Goal: Complete application form

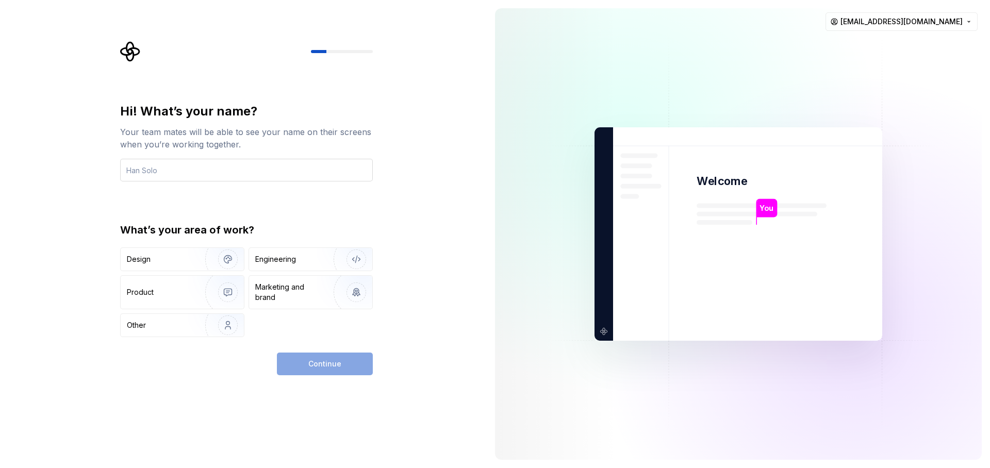
click at [278, 178] on input "text" at bounding box center [246, 170] width 253 height 23
type input "[PERSON_NAME]"
click at [137, 131] on div "Your team mates will be able to see your name on their screens when you’re work…" at bounding box center [246, 138] width 253 height 25
click at [282, 265] on div "Engineering" at bounding box center [310, 259] width 123 height 23
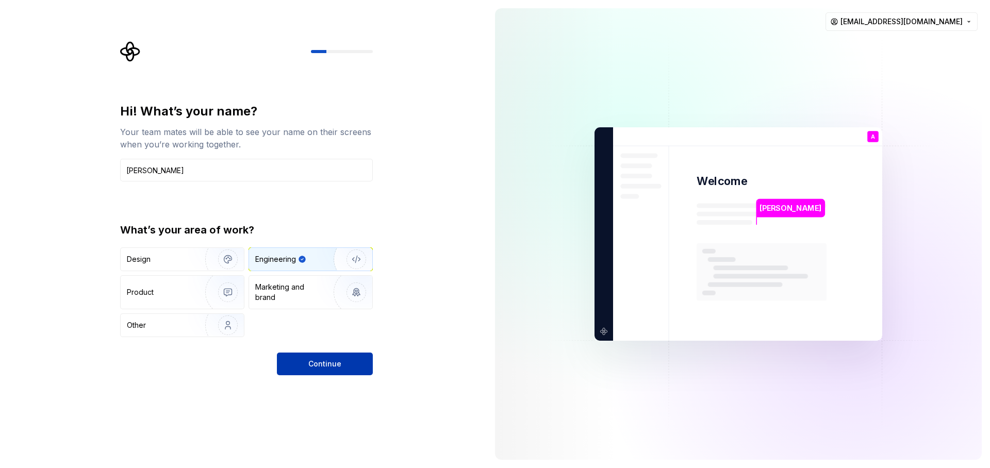
click at [343, 368] on button "Continue" at bounding box center [325, 364] width 96 height 23
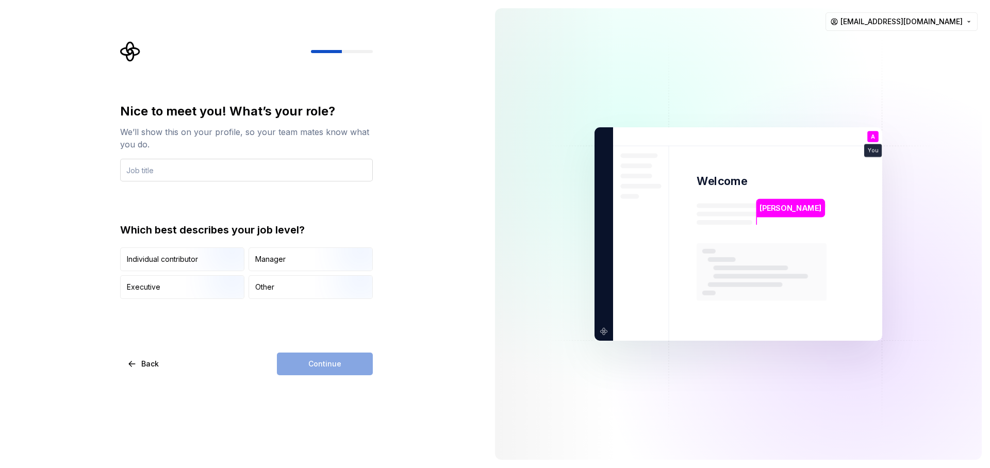
click at [201, 159] on input "text" at bounding box center [246, 170] width 253 height 23
click at [204, 169] on input "text" at bounding box center [246, 170] width 253 height 23
click at [232, 173] on input "text" at bounding box center [246, 170] width 253 height 23
drag, startPoint x: 148, startPoint y: 171, endPoint x: 88, endPoint y: 159, distance: 62.0
click at [88, 159] on div "Nice to meet you! What’s your role? We’ll show this on your profile, so your te…" at bounding box center [243, 234] width 487 height 468
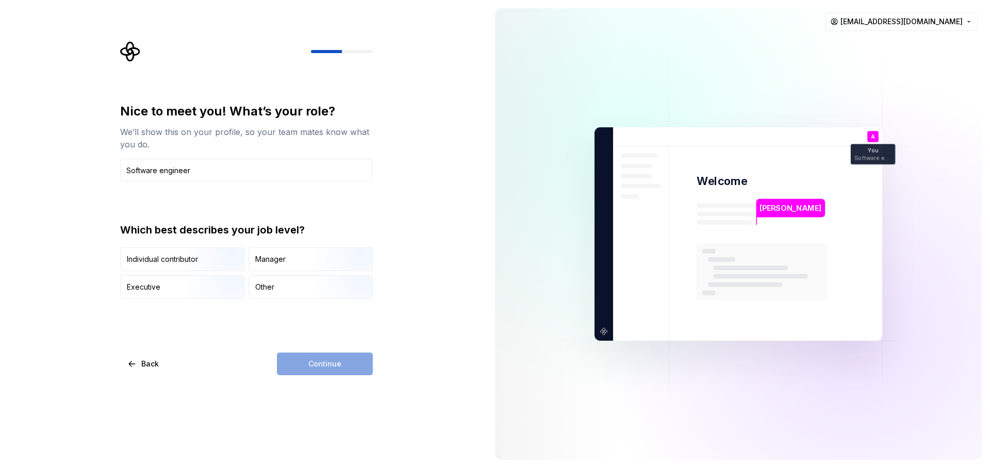
type input "Software engineer"
click at [292, 319] on div "Nice to meet you! What’s your role? We’ll show this on your profile, so your te…" at bounding box center [246, 239] width 253 height 272
click at [184, 287] on div "Executive" at bounding box center [182, 287] width 123 height 23
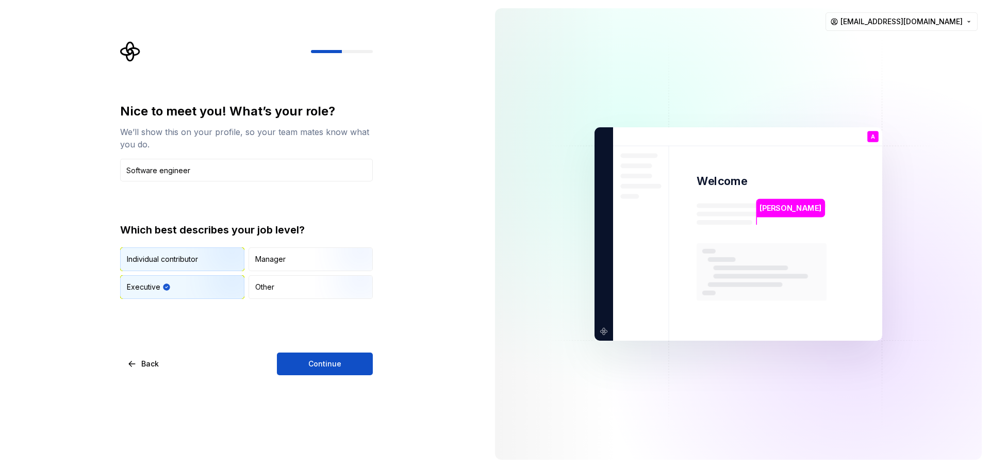
click at [167, 265] on div "Individual contributor" at bounding box center [182, 259] width 123 height 23
click at [316, 360] on button "Continue" at bounding box center [325, 364] width 96 height 23
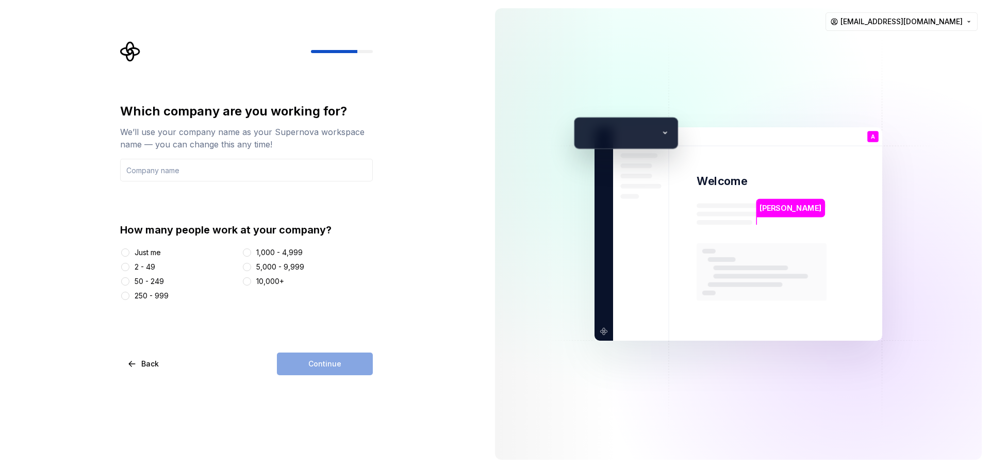
click at [130, 255] on div at bounding box center [125, 252] width 10 height 10
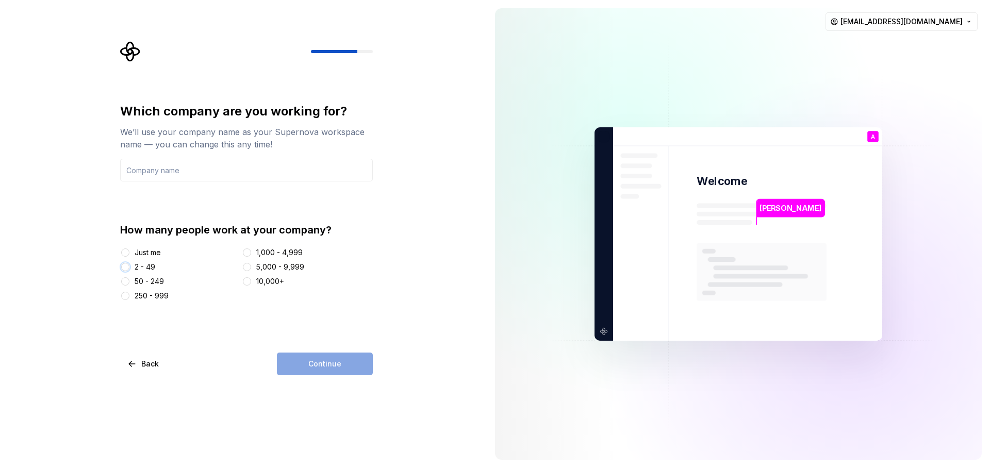
click at [122, 265] on button "2 - 49" at bounding box center [125, 267] width 8 height 8
click at [137, 280] on div "50 - 249" at bounding box center [149, 281] width 29 height 10
click at [129, 280] on button "50 - 249" at bounding box center [125, 281] width 8 height 8
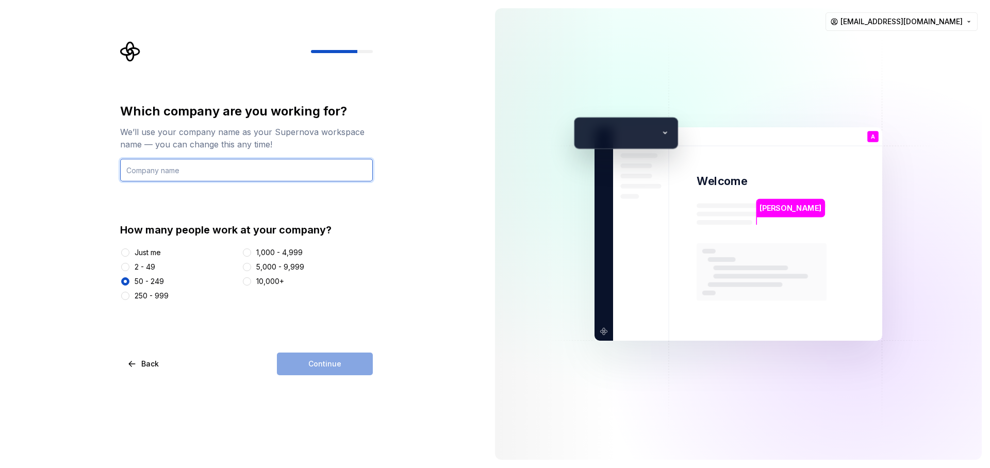
click at [181, 176] on input "text" at bounding box center [246, 170] width 253 height 23
type input "citushealth"
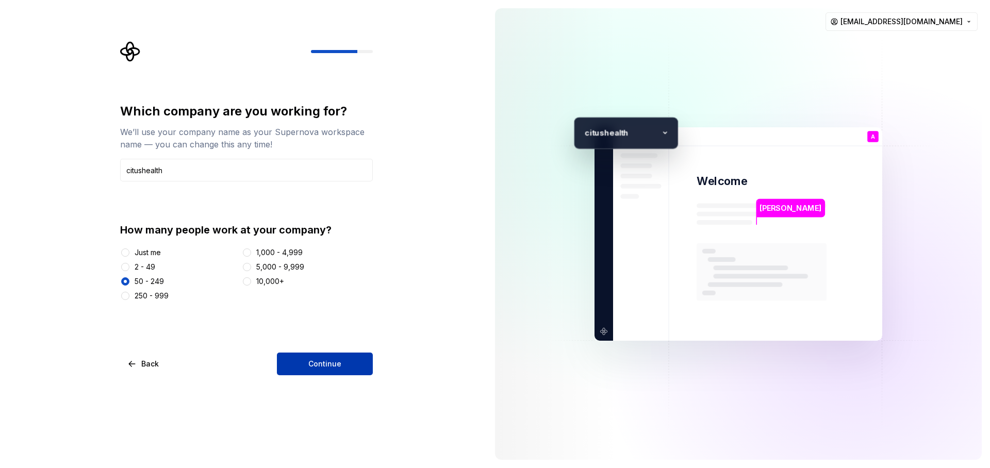
click at [326, 364] on span "Continue" at bounding box center [324, 364] width 33 height 10
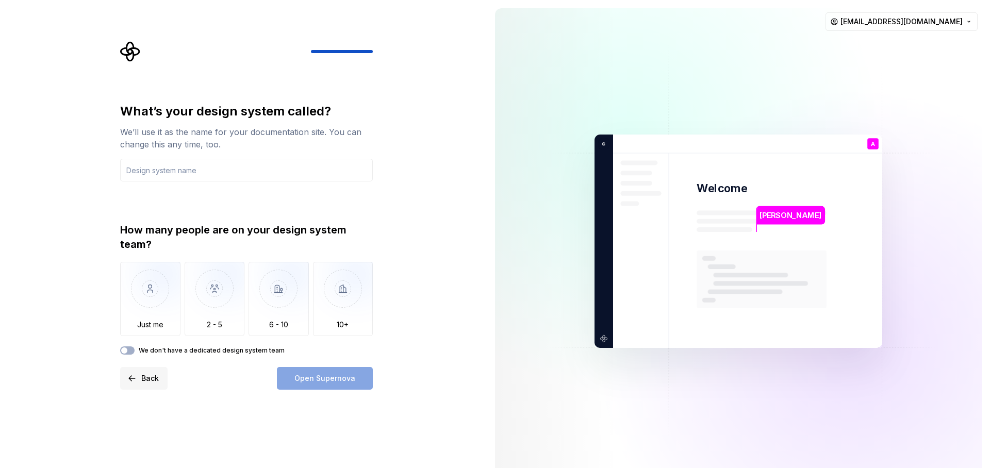
click at [156, 380] on button "Back" at bounding box center [143, 378] width 47 height 23
click at [138, 378] on button "Back" at bounding box center [143, 378] width 47 height 23
click at [147, 375] on span "Back" at bounding box center [150, 378] width 18 height 10
click at [144, 382] on span "Back" at bounding box center [150, 378] width 18 height 10
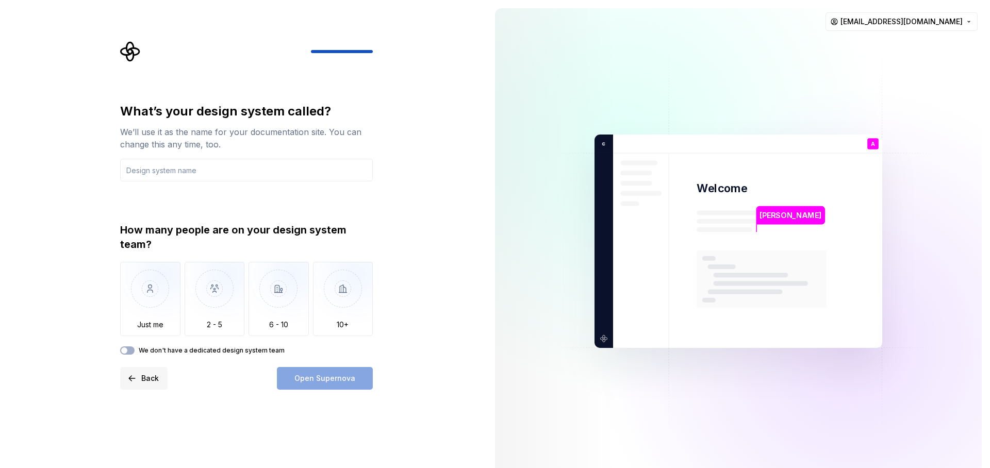
click at [144, 382] on span "Back" at bounding box center [150, 378] width 18 height 10
click at [163, 354] on label "We don't have a dedicated design system team" at bounding box center [212, 350] width 146 height 8
click at [135, 354] on button "We don't have a dedicated design system team" at bounding box center [127, 350] width 14 height 8
click at [254, 168] on input "text" at bounding box center [246, 170] width 253 height 23
click at [333, 379] on div "Open Supernova" at bounding box center [325, 378] width 96 height 23
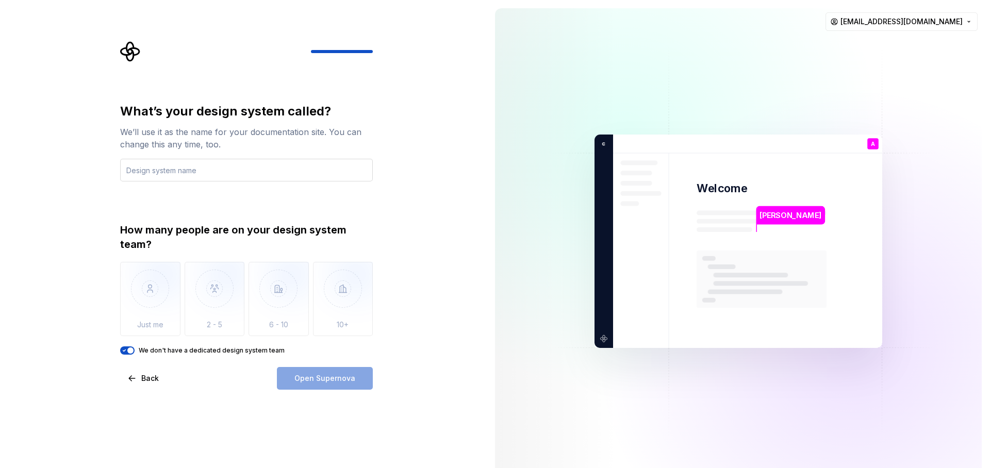
click at [301, 170] on input "text" at bounding box center [246, 170] width 253 height 23
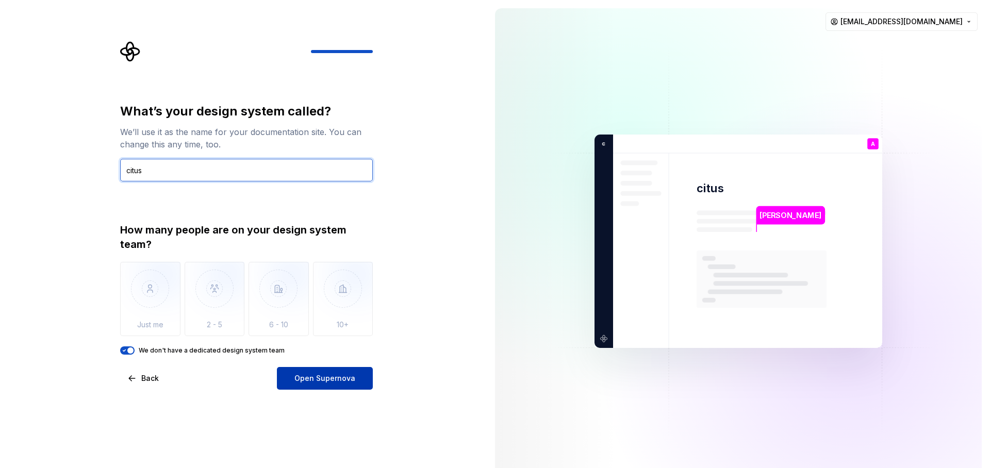
type input "citus"
click at [310, 388] on button "Open Supernova" at bounding box center [325, 378] width 96 height 23
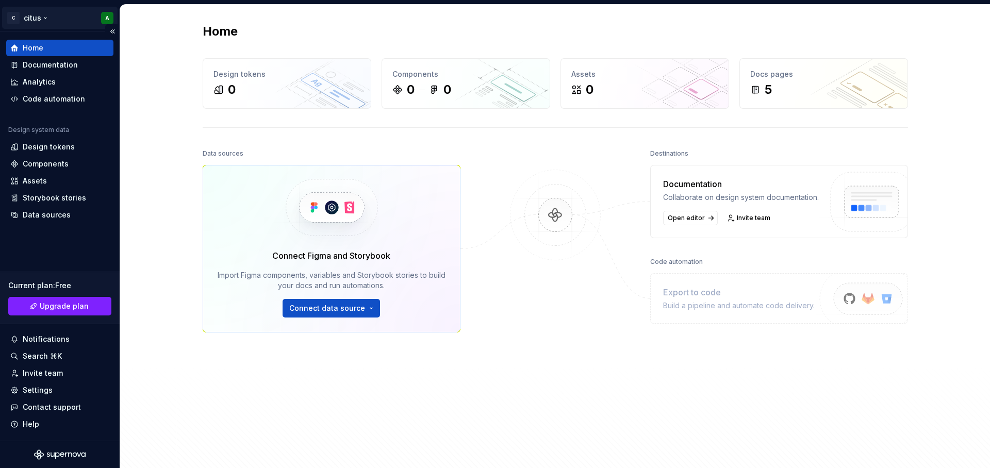
click at [104, 21] on html "C citus A Home Documentation Analytics Code automation Design system data Desig…" at bounding box center [495, 234] width 990 height 468
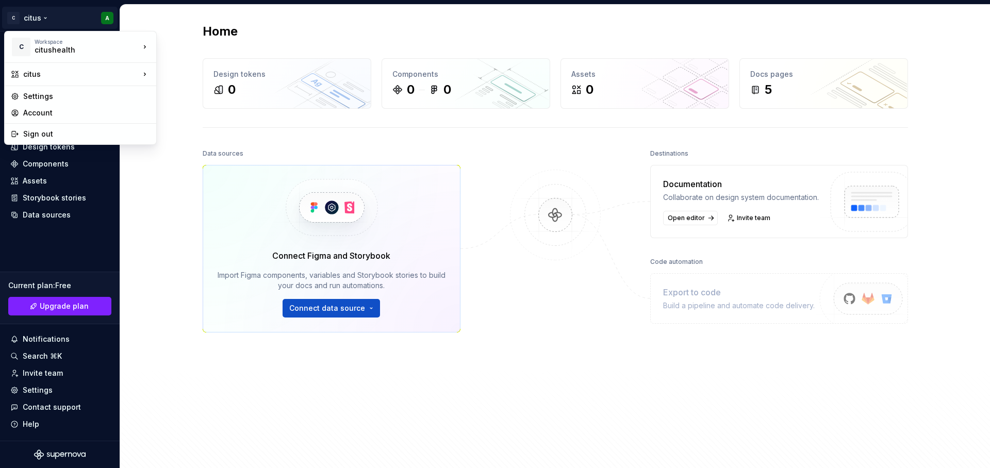
click at [179, 220] on html "C citus A Home Documentation Analytics Code automation Design system data Desig…" at bounding box center [495, 234] width 990 height 468
